Goal: Task Accomplishment & Management: Use online tool/utility

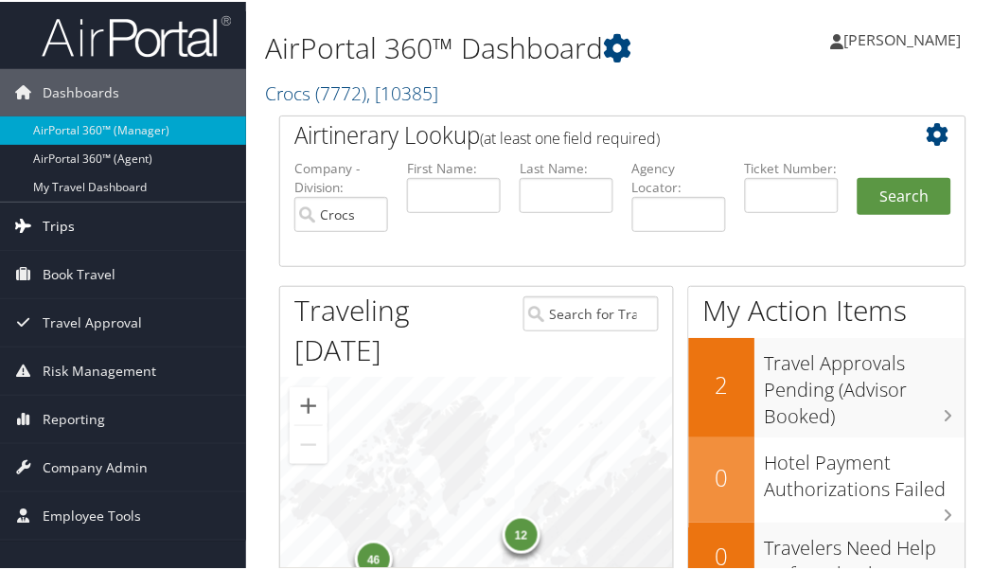
click at [67, 212] on span "Trips" at bounding box center [59, 224] width 32 height 47
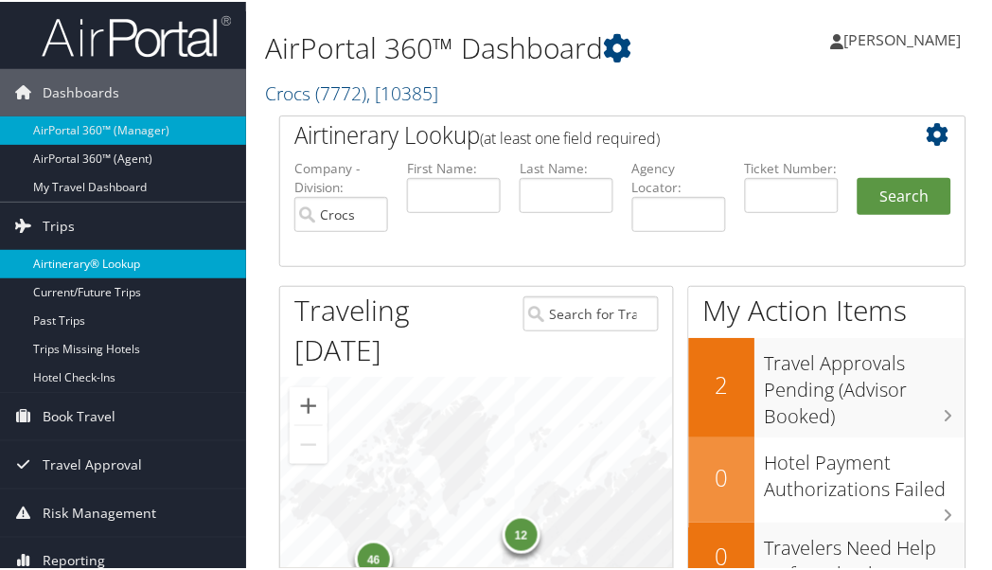
click at [95, 266] on link "Airtinerary® Lookup" at bounding box center [123, 262] width 246 height 28
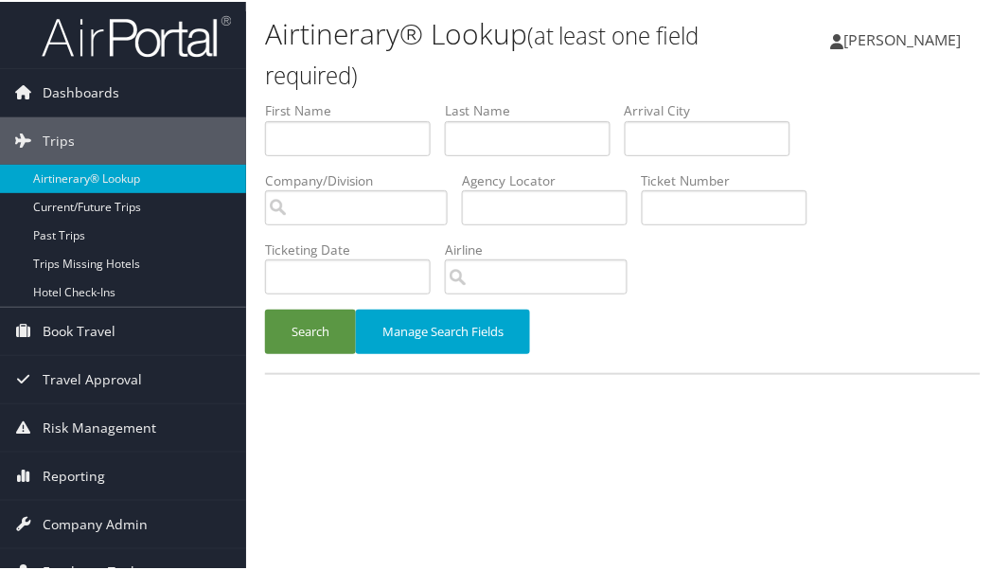
click at [536, 186] on label "Agency Locator" at bounding box center [552, 178] width 180 height 19
click at [552, 200] on input "text" at bounding box center [545, 205] width 166 height 35
paste input "DLMPXB"
type input "DLMPXB"
click at [319, 328] on button "Search" at bounding box center [310, 330] width 91 height 45
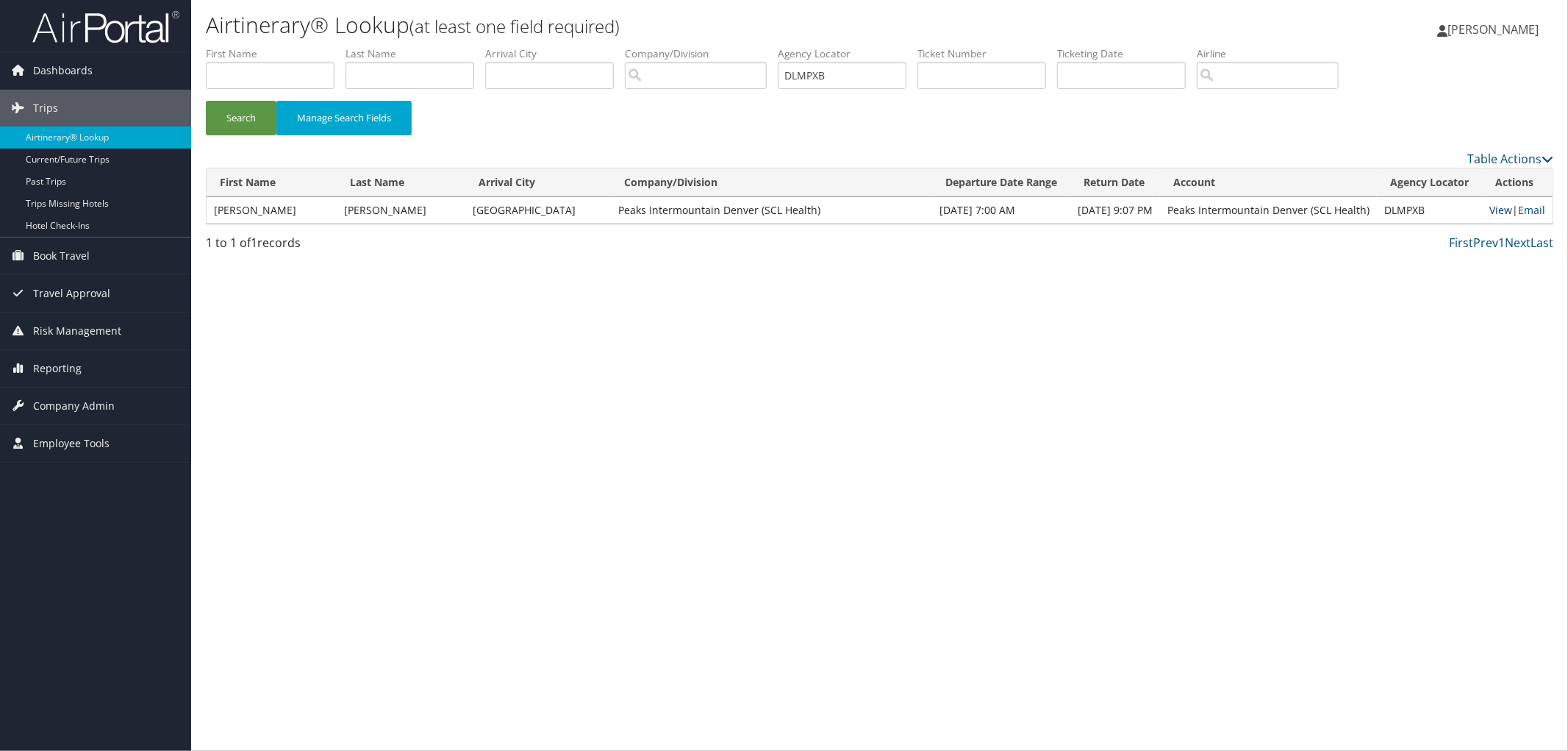
click at [775, 209] on link "View" at bounding box center [1500, 210] width 23 height 14
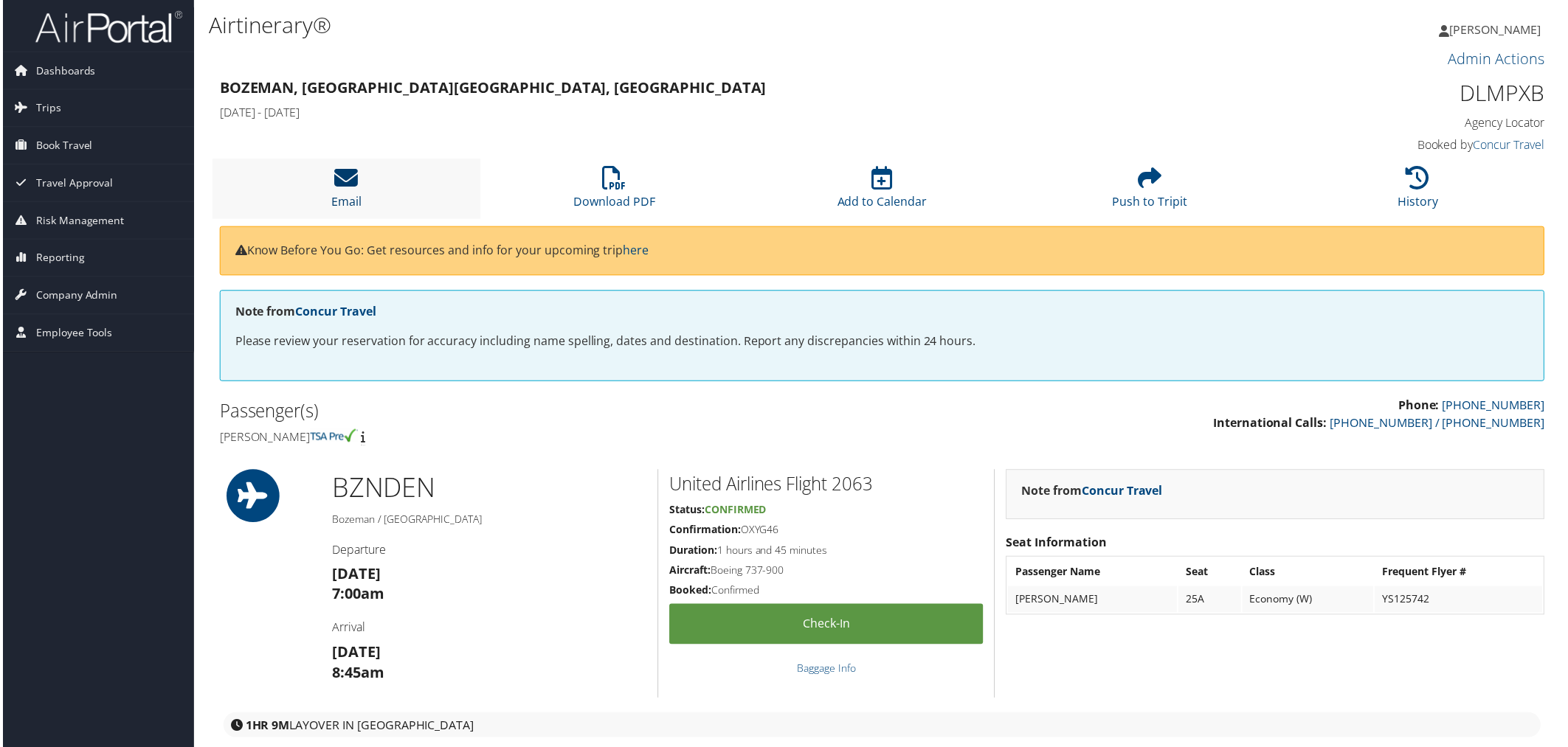
click at [352, 188] on icon at bounding box center [344, 178] width 23 height 23
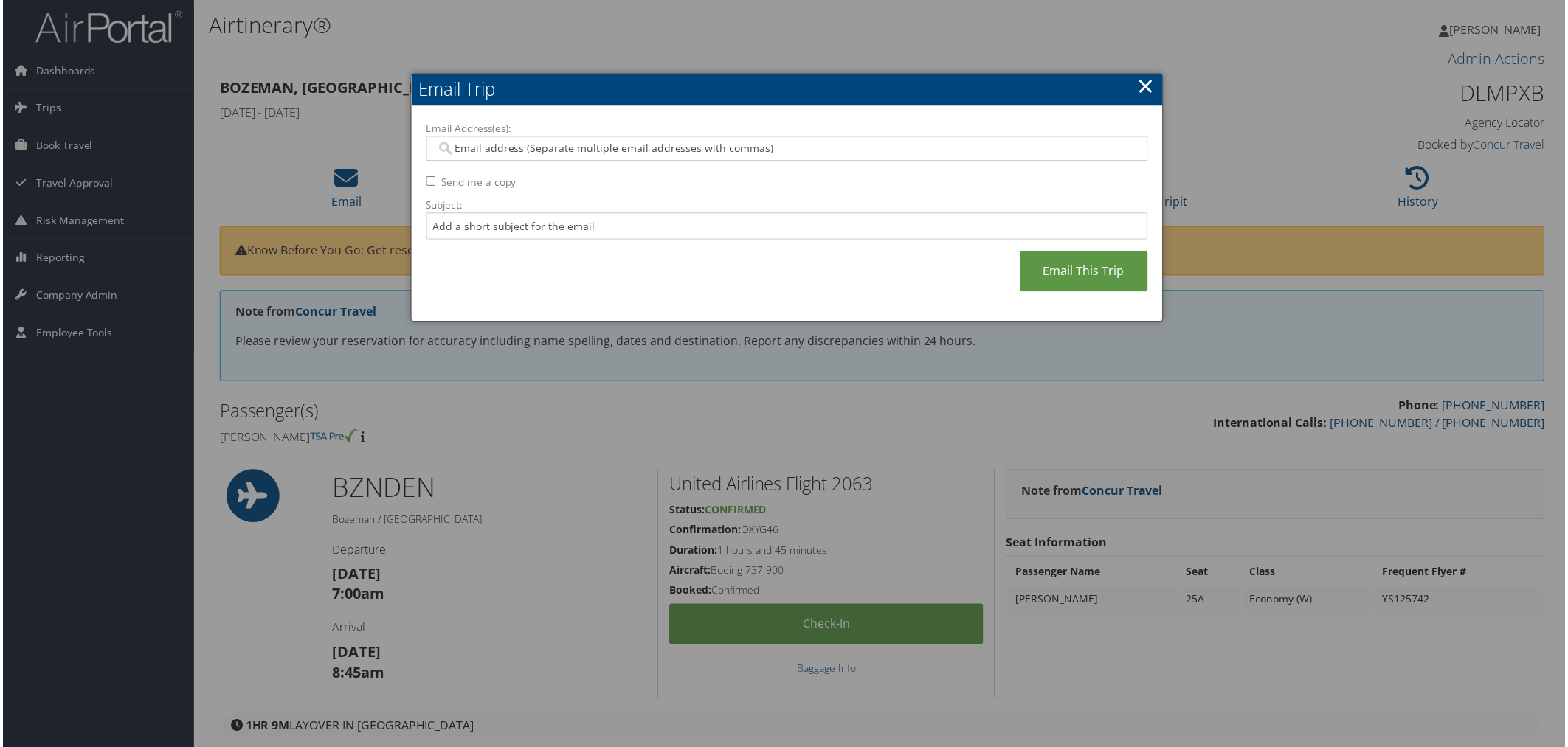
click at [498, 151] on input "Email Address(es):" at bounding box center [787, 149] width 705 height 15
type input "nancy.jarosi@imail.org"
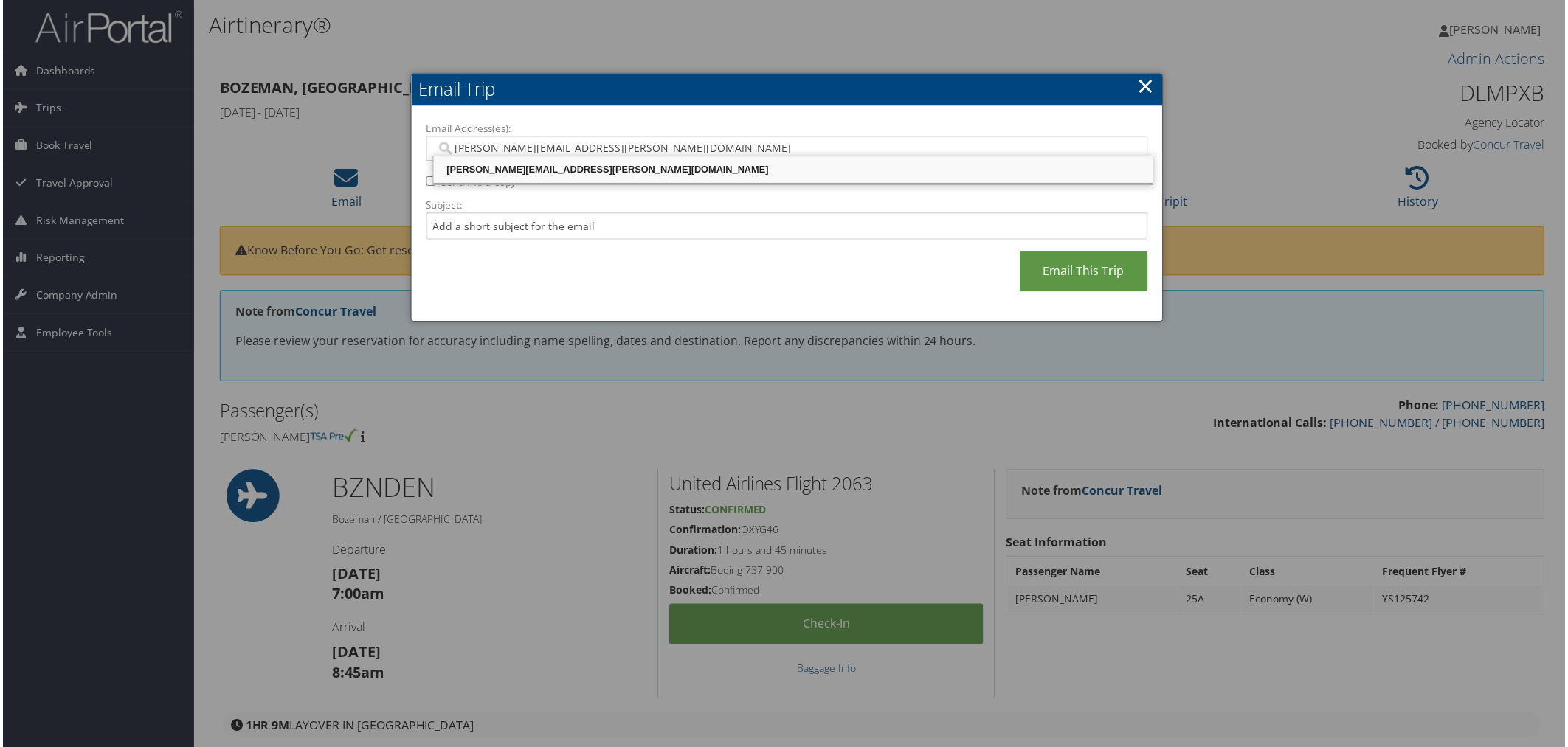
click at [522, 165] on div "NANCY.JAROSI@IMAIL.ORG" at bounding box center [793, 170] width 718 height 15
type input "NANCY.JAROSI@IMAIL.ORG"
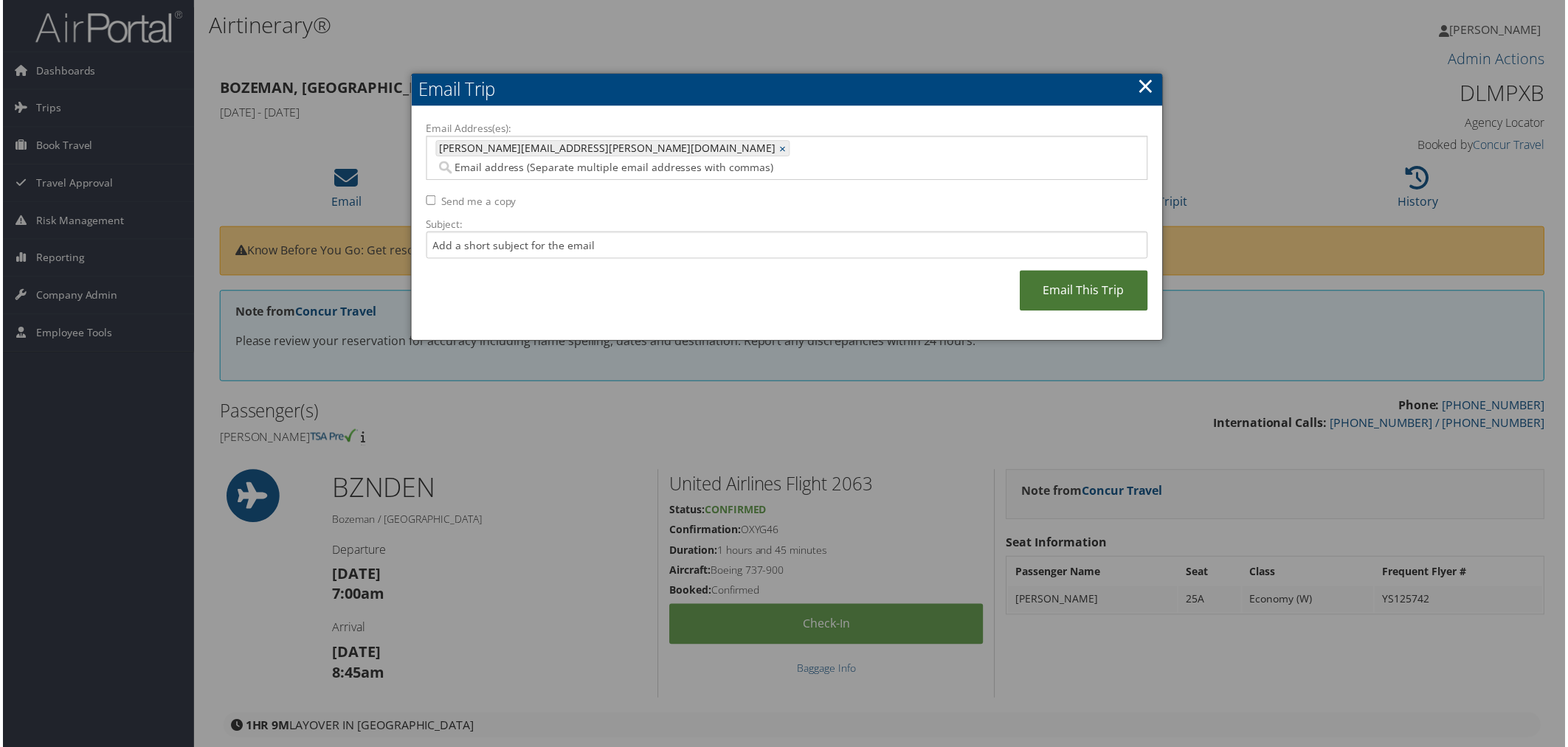
click at [1056, 276] on link "Email This Trip" at bounding box center [1085, 291] width 129 height 41
